Goal: Check status: Check status

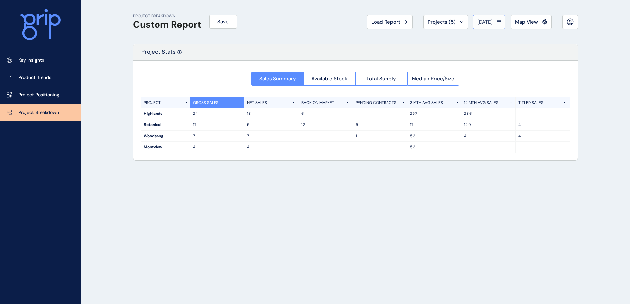
click at [480, 27] on button "[DATE]" at bounding box center [489, 22] width 32 height 14
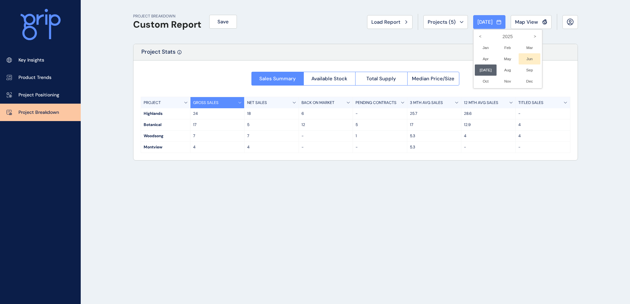
click at [522, 63] on li "Jun No report is available for this period. New months are usually published 5 …" at bounding box center [530, 58] width 22 height 11
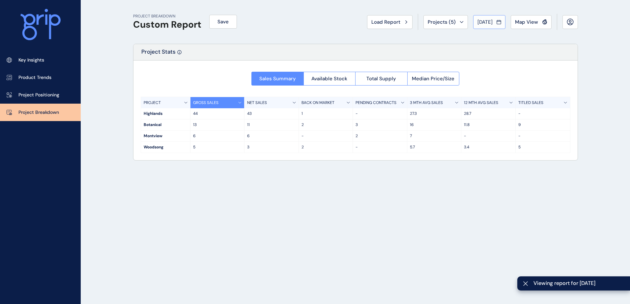
click at [482, 23] on span "[DATE]" at bounding box center [484, 22] width 15 height 7
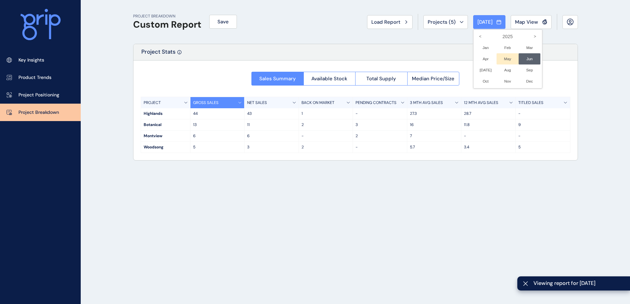
click at [503, 57] on li "May No report is available for this period. New months are usually published 5 …" at bounding box center [507, 58] width 22 height 11
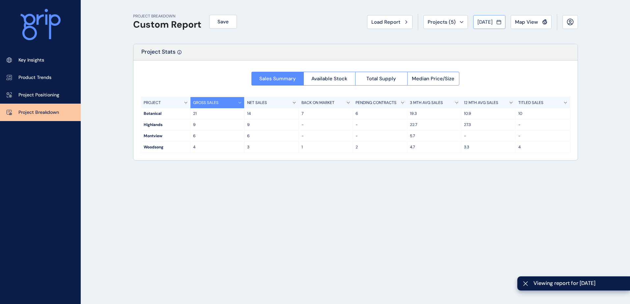
click at [495, 23] on div "[DATE]" at bounding box center [489, 22] width 24 height 7
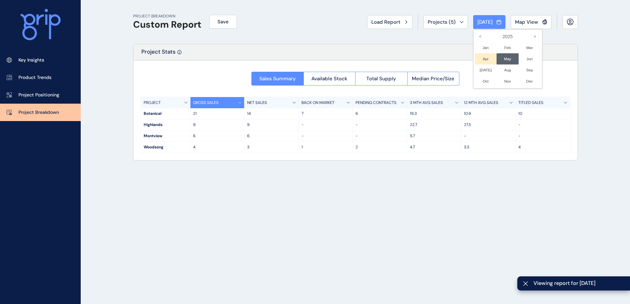
click at [478, 59] on li "Apr No report is available for this period. New months are usually published 5 …" at bounding box center [486, 58] width 22 height 11
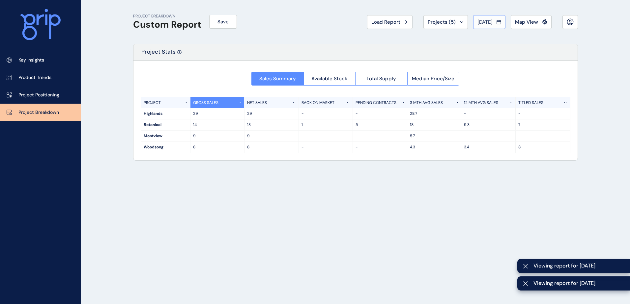
click at [479, 24] on span "[DATE]" at bounding box center [484, 22] width 15 height 7
click at [519, 45] on li "Mar No report is available for this period. New months are usually published 5 …" at bounding box center [530, 47] width 22 height 11
click at [496, 29] on button "[DATE]" at bounding box center [489, 22] width 32 height 14
click at [494, 26] on div at bounding box center [315, 152] width 630 height 304
click at [493, 25] on div "[DATE]" at bounding box center [489, 22] width 24 height 7
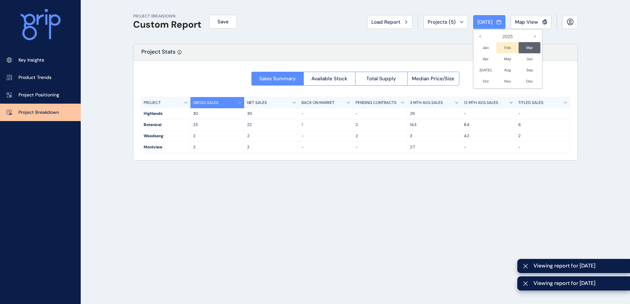
click at [500, 43] on li "Feb No report is available for this period. New months are usually published 5 …" at bounding box center [507, 47] width 22 height 11
click at [492, 22] on span "[DATE]" at bounding box center [484, 22] width 15 height 7
click at [480, 44] on li "Jan No report is available for this period. New months are usually published 5 …" at bounding box center [486, 47] width 22 height 11
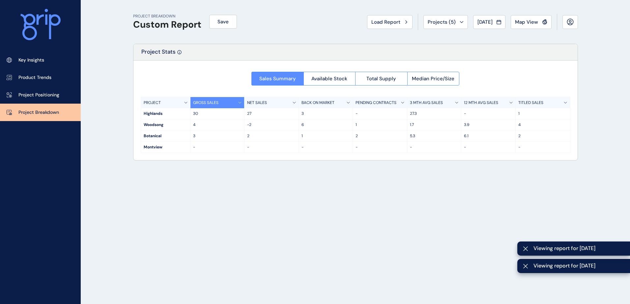
click at [481, 21] on span "[DATE]" at bounding box center [484, 22] width 15 height 7
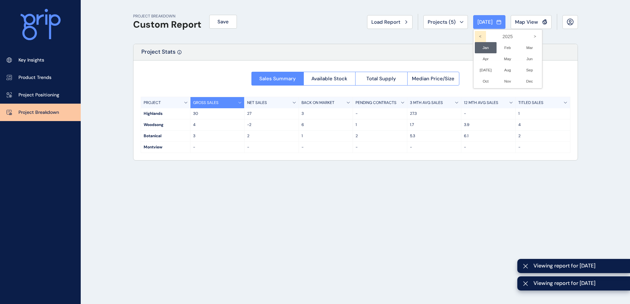
click at [478, 37] on icon "<" at bounding box center [480, 36] width 11 height 11
click at [520, 83] on li "Dec No report is available for this period. New months are usually published 5 …" at bounding box center [530, 81] width 22 height 11
click at [483, 22] on span "[DATE]" at bounding box center [484, 22] width 15 height 7
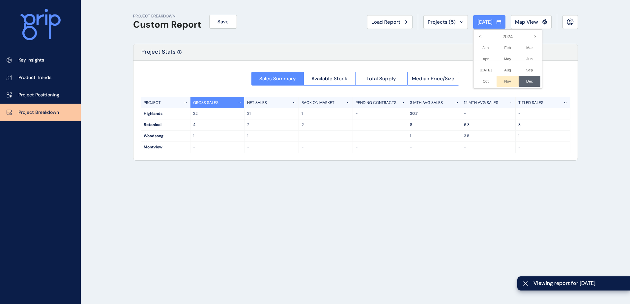
click at [504, 80] on li "Nov No report is available for this period. New months are usually published 5 …" at bounding box center [507, 81] width 22 height 11
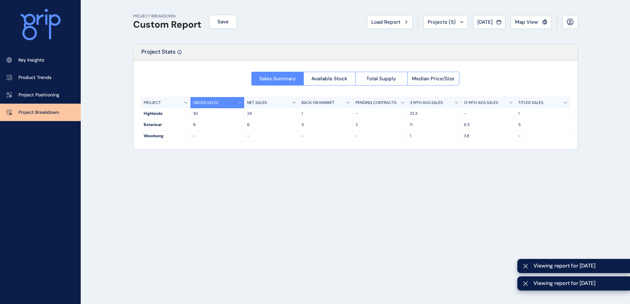
click at [491, 18] on button "[DATE]" at bounding box center [489, 22] width 32 height 14
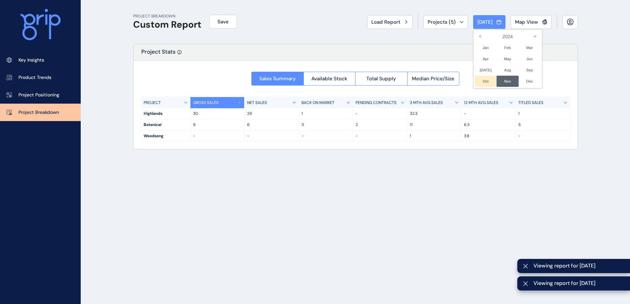
click at [478, 83] on li "Oct No report is available for this period. New months are usually published 5 …" at bounding box center [486, 81] width 22 height 11
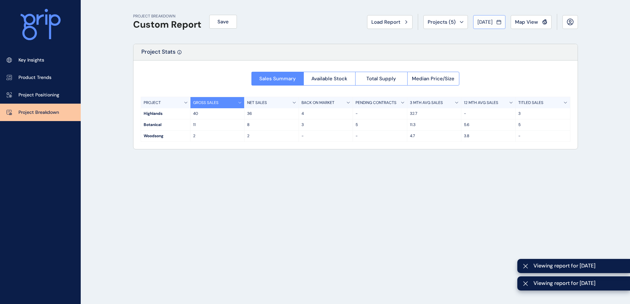
click at [479, 27] on button "[DATE]" at bounding box center [489, 22] width 32 height 14
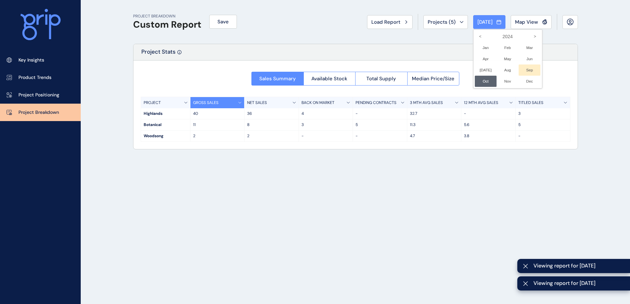
click at [519, 71] on li "Sep No report is available for this period. New months are usually published 5 …" at bounding box center [530, 70] width 22 height 11
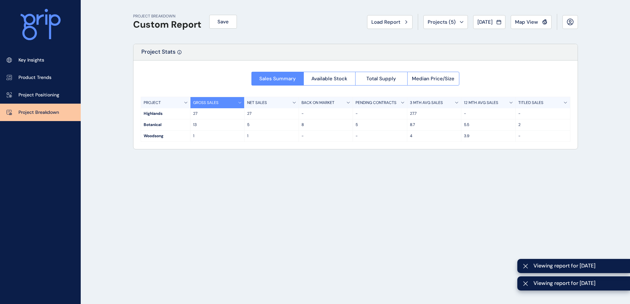
drag, startPoint x: 479, startPoint y: 21, endPoint x: 490, endPoint y: 34, distance: 16.6
click at [480, 21] on span "[DATE]" at bounding box center [484, 22] width 15 height 7
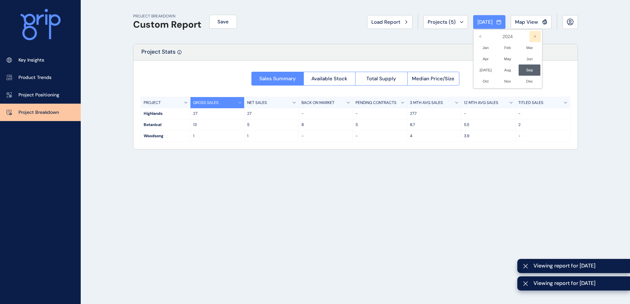
click at [529, 36] on icon ">" at bounding box center [534, 36] width 11 height 11
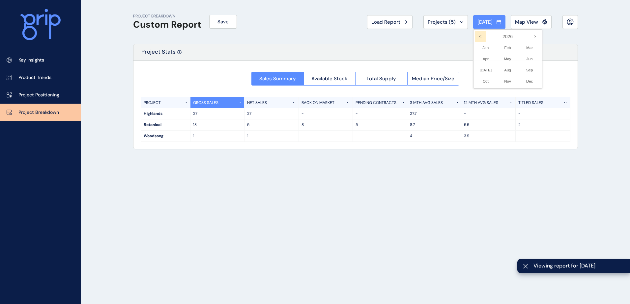
click at [475, 34] on icon "<" at bounding box center [480, 36] width 11 height 11
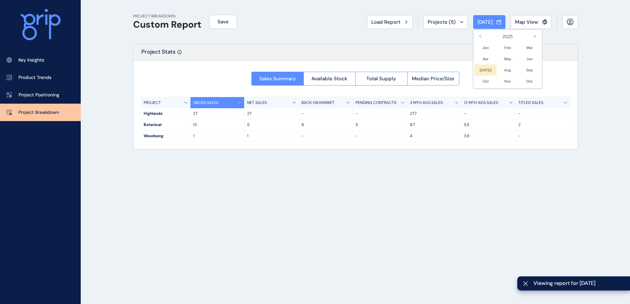
click at [481, 68] on li "[DATE] No report is available for this period. New months are usually published…" at bounding box center [486, 70] width 22 height 11
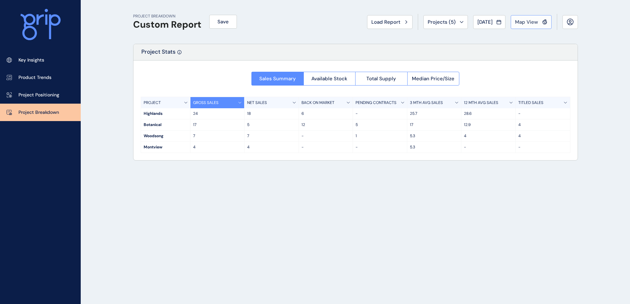
click at [528, 29] on button "Map View" at bounding box center [531, 22] width 41 height 14
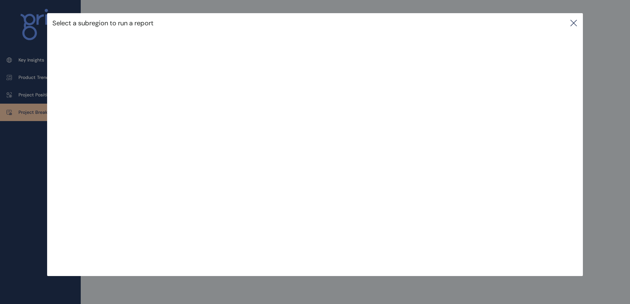
click at [574, 21] on icon at bounding box center [574, 23] width 8 height 8
